Goal: Check status: Check status

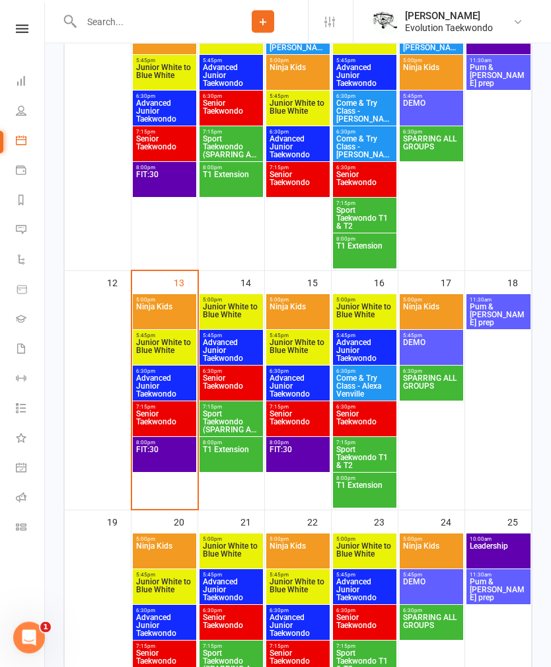
scroll to position [499, 0]
click at [244, 309] on span "Junior White to Blue White" at bounding box center [231, 315] width 58 height 24
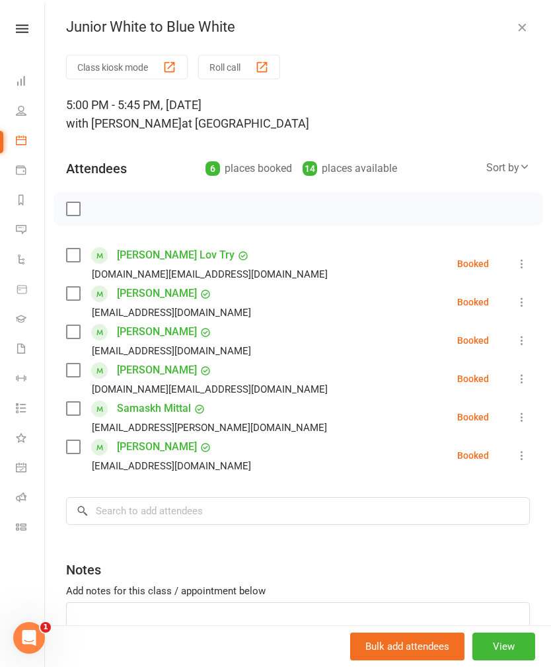
click at [518, 34] on button "button" at bounding box center [522, 27] width 16 height 16
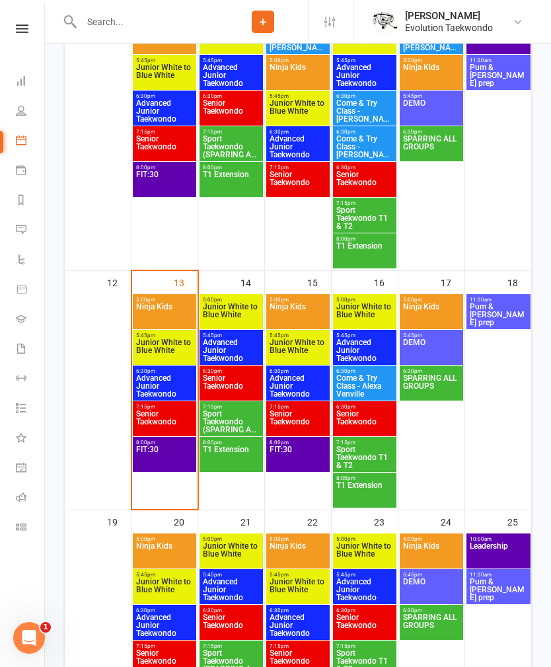
click at [251, 360] on span "Advanced Junior Taekwondo" at bounding box center [231, 350] width 58 height 24
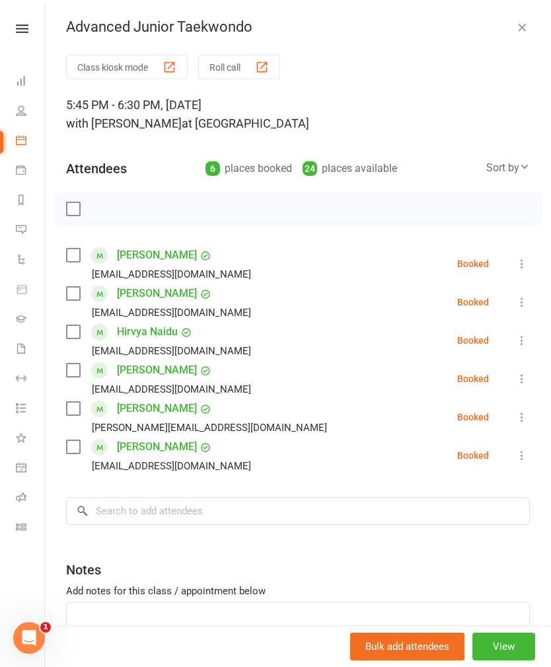
click at [520, 16] on div "Advanced Junior Taekwondo Class kiosk mode Roll call 5:45 PM - 6:30 PM, Tuesday…" at bounding box center [298, 333] width 506 height 667
click at [508, 27] on div "Advanced Junior Taekwondo" at bounding box center [298, 27] width 506 height 17
click at [506, 24] on div "Advanced Junior Taekwondo" at bounding box center [298, 27] width 506 height 17
click at [176, 292] on link "Danul Amarasuriya" at bounding box center [157, 293] width 80 height 21
